Goal: Check status: Check status

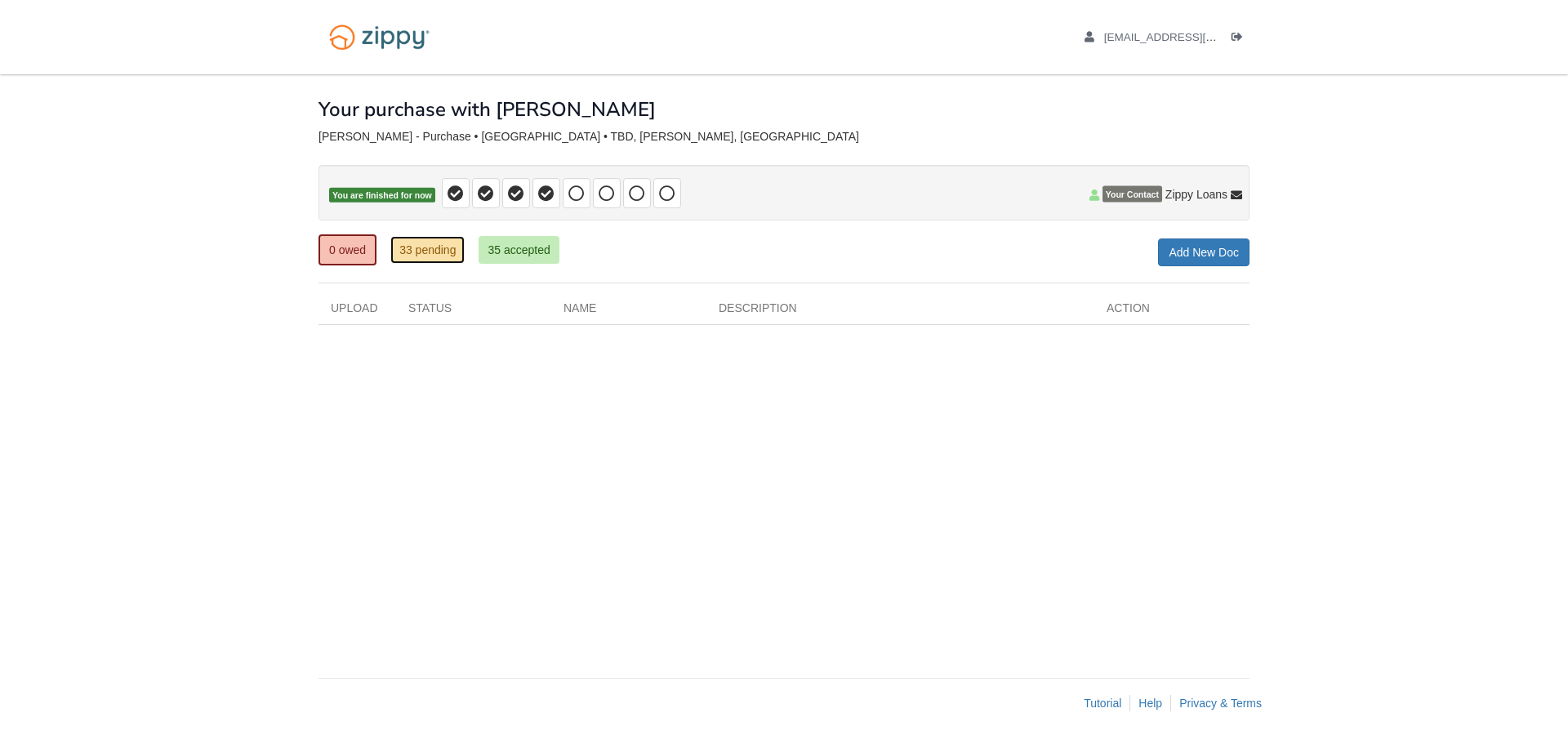
drag, startPoint x: 407, startPoint y: 256, endPoint x: 415, endPoint y: 279, distance: 24.4
click at [407, 256] on link "33 pending" at bounding box center [427, 249] width 75 height 27
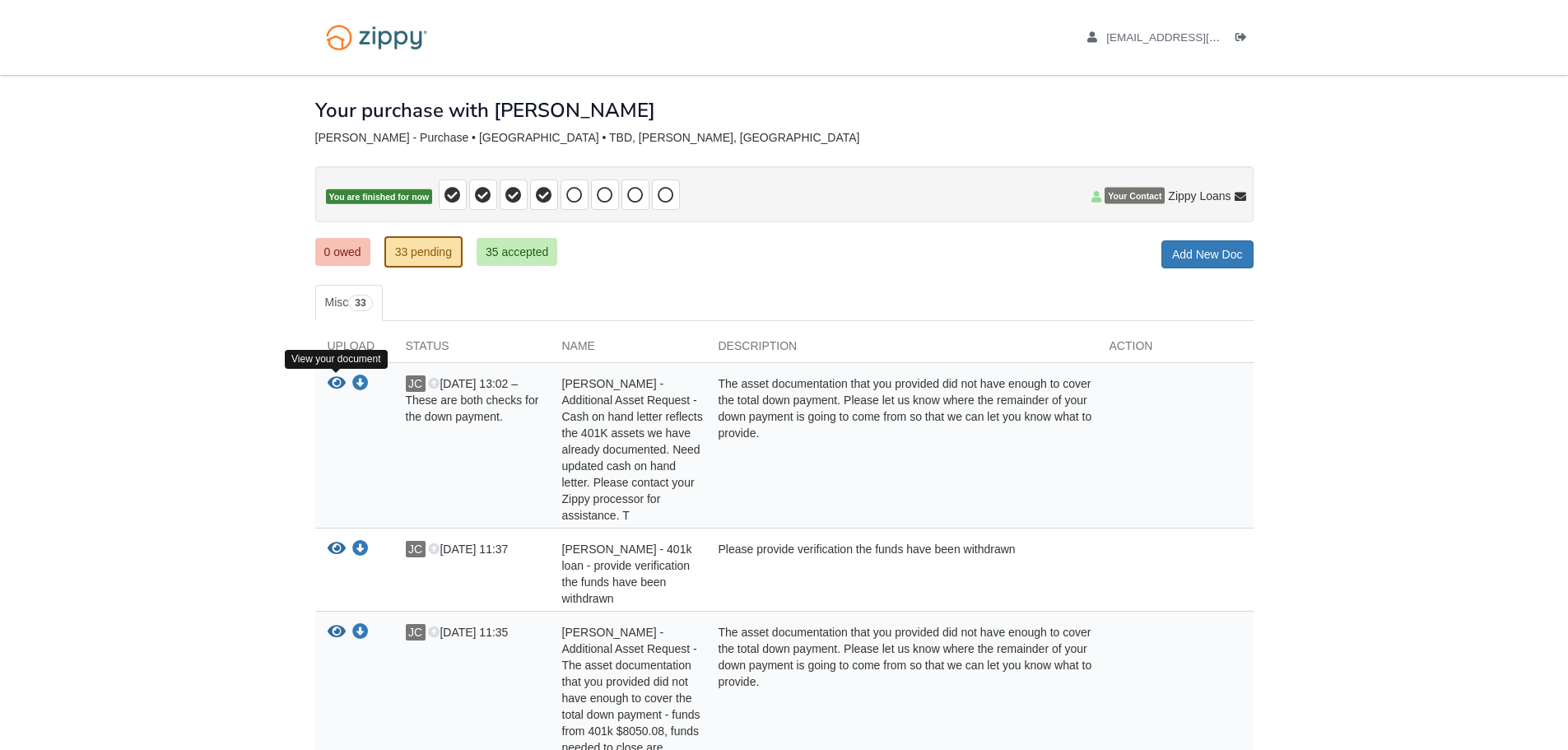
click at [328, 385] on icon "View Gail Wrona - Additional Asset Request - Cash on hand letter reflects the 4…" at bounding box center [336, 383] width 18 height 16
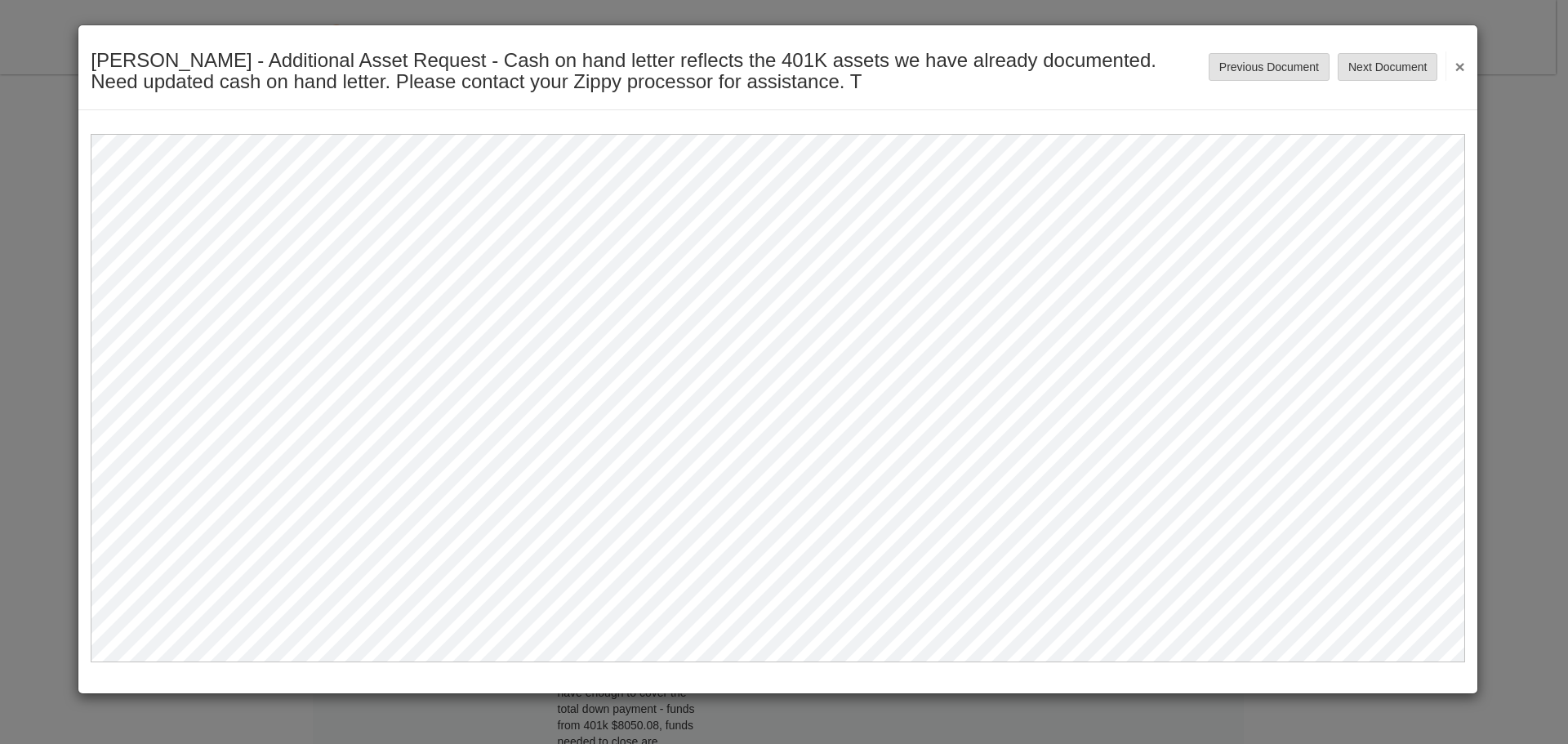
click at [1456, 65] on button "×" at bounding box center [1455, 65] width 19 height 29
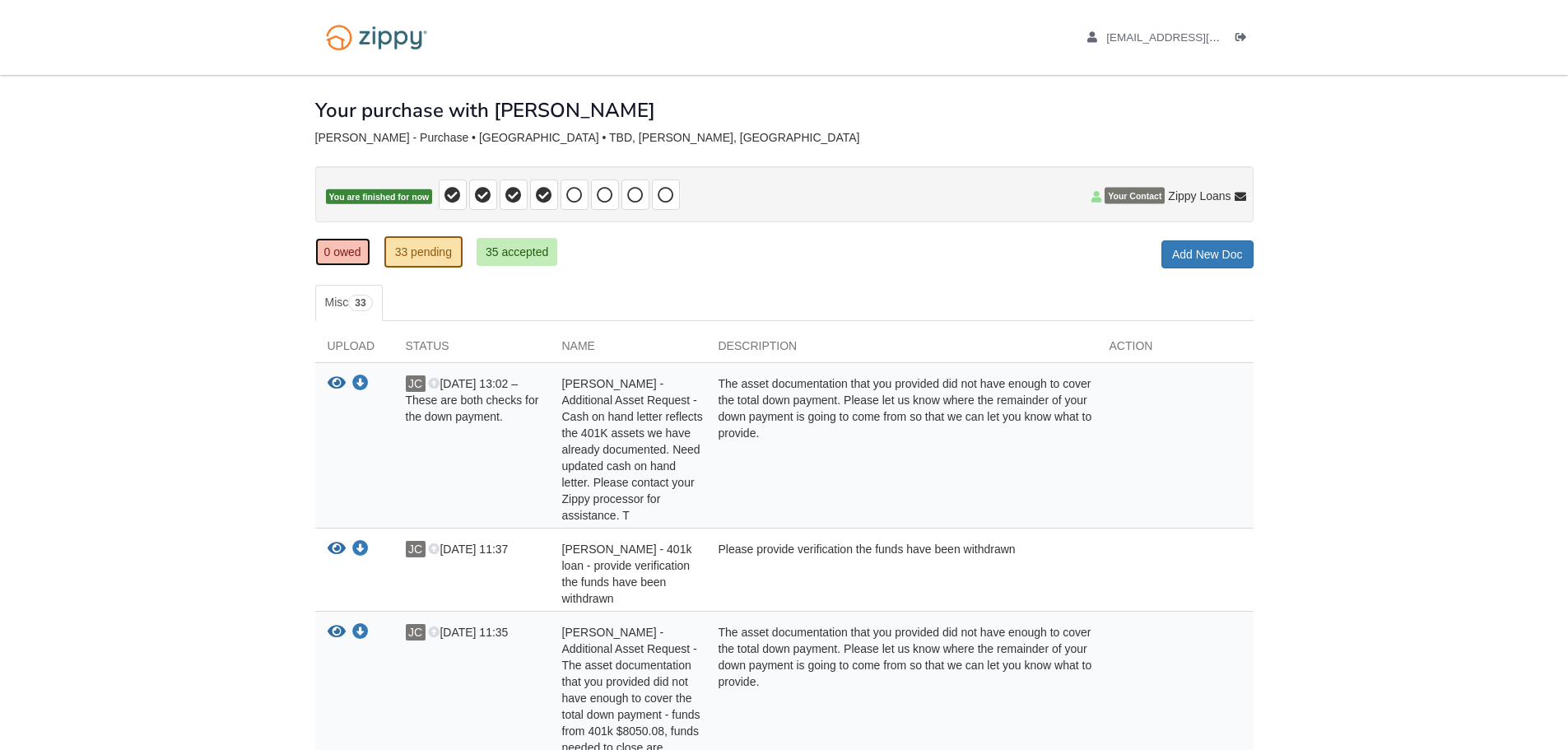
click at [328, 247] on link "0 owed" at bounding box center [343, 251] width 55 height 28
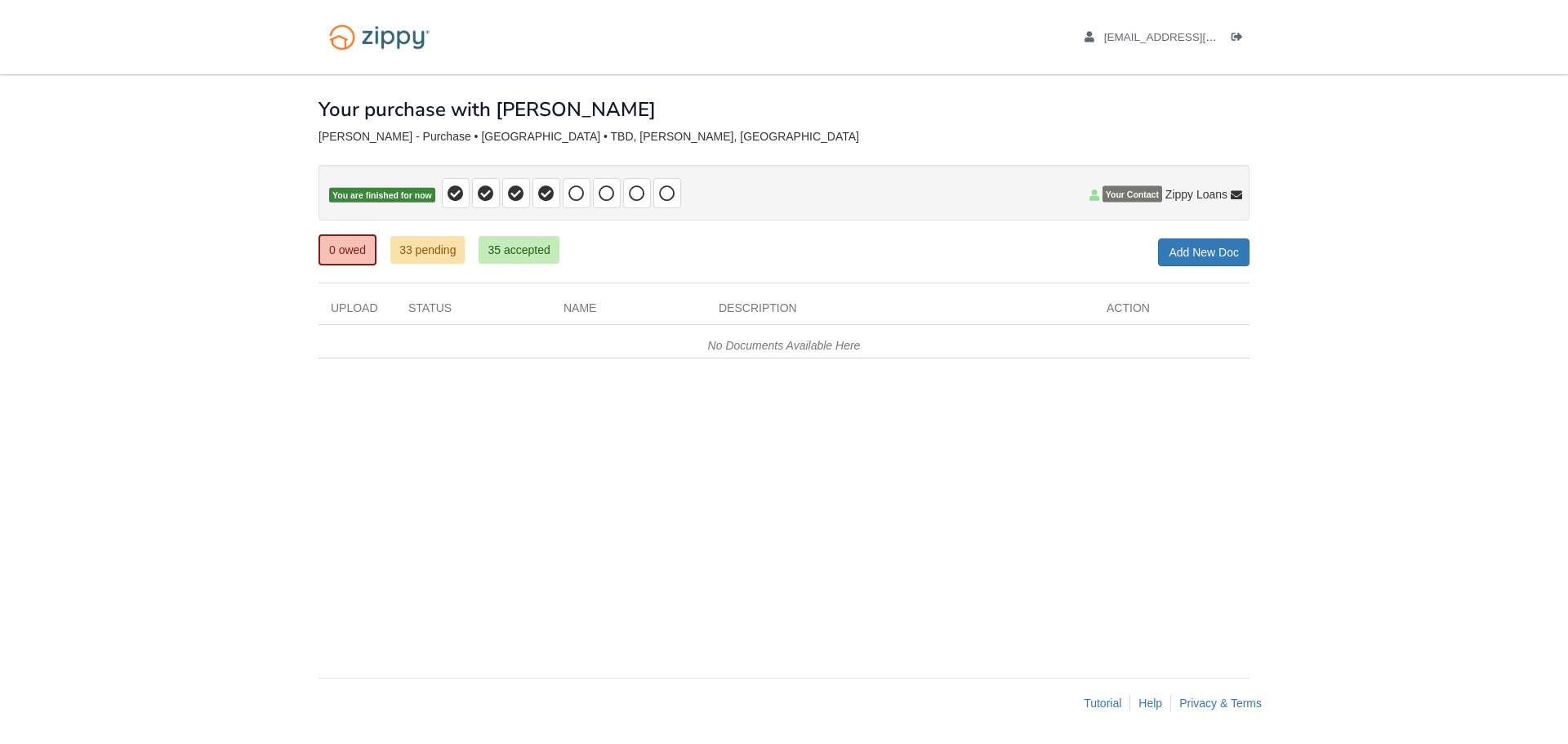
click at [579, 471] on div "× × × Pending Add Document Notice document will be included in the email sent t…" at bounding box center [784, 368] width 931 height 587
click at [428, 240] on link "33 pending" at bounding box center [427, 249] width 75 height 27
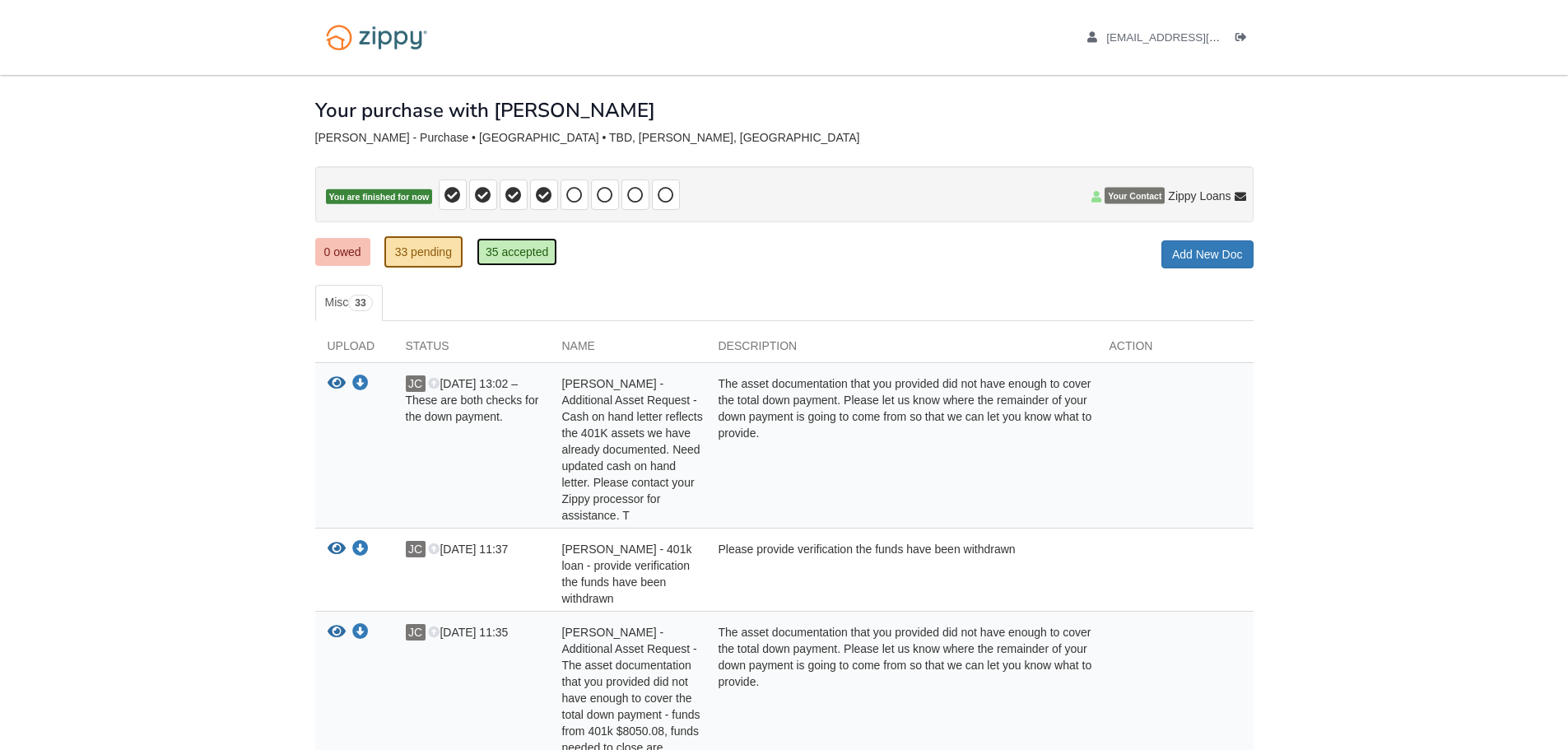
click at [526, 252] on link "35 accepted" at bounding box center [517, 251] width 81 height 28
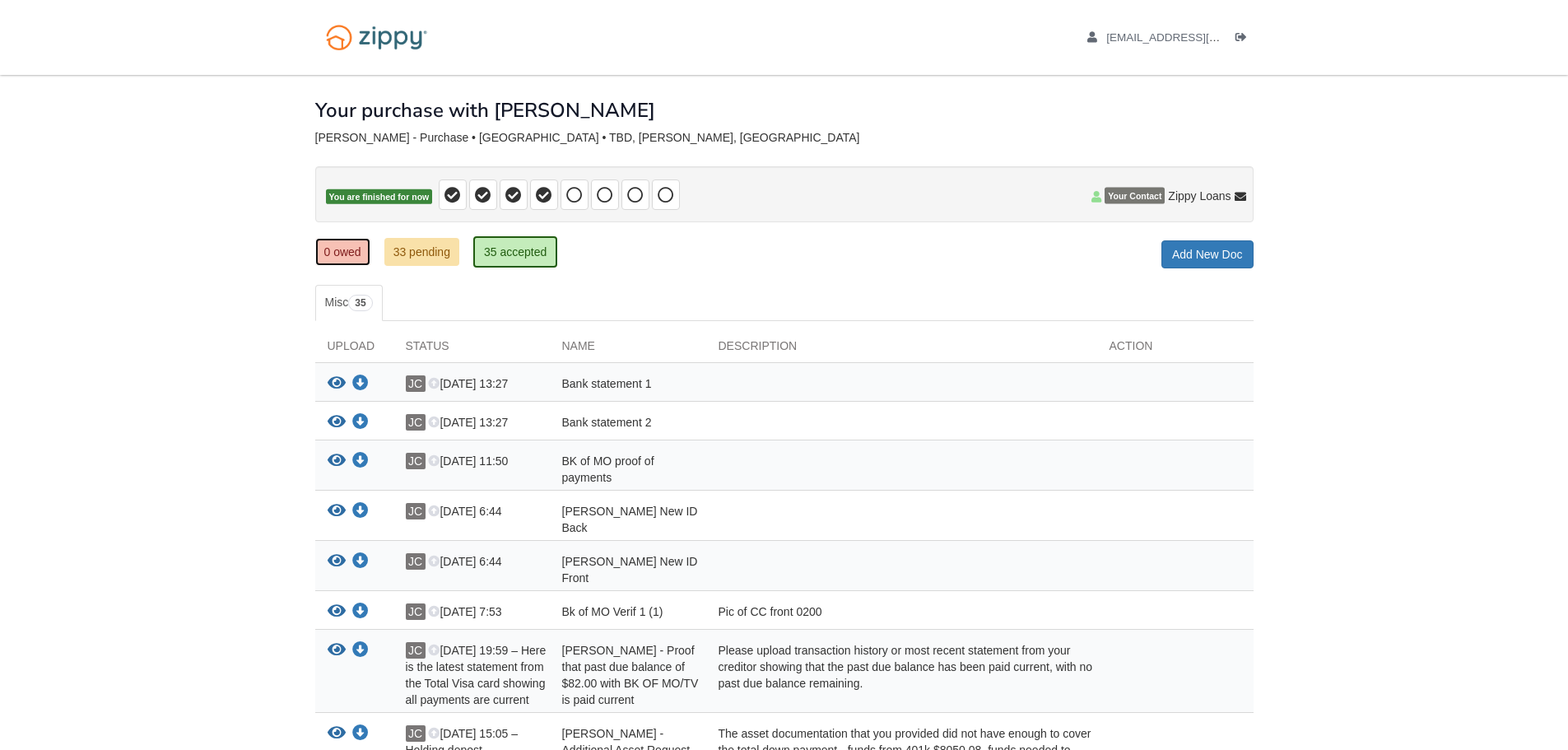
click at [333, 255] on link "0 owed" at bounding box center [343, 251] width 55 height 28
